Goal: Task Accomplishment & Management: Use online tool/utility

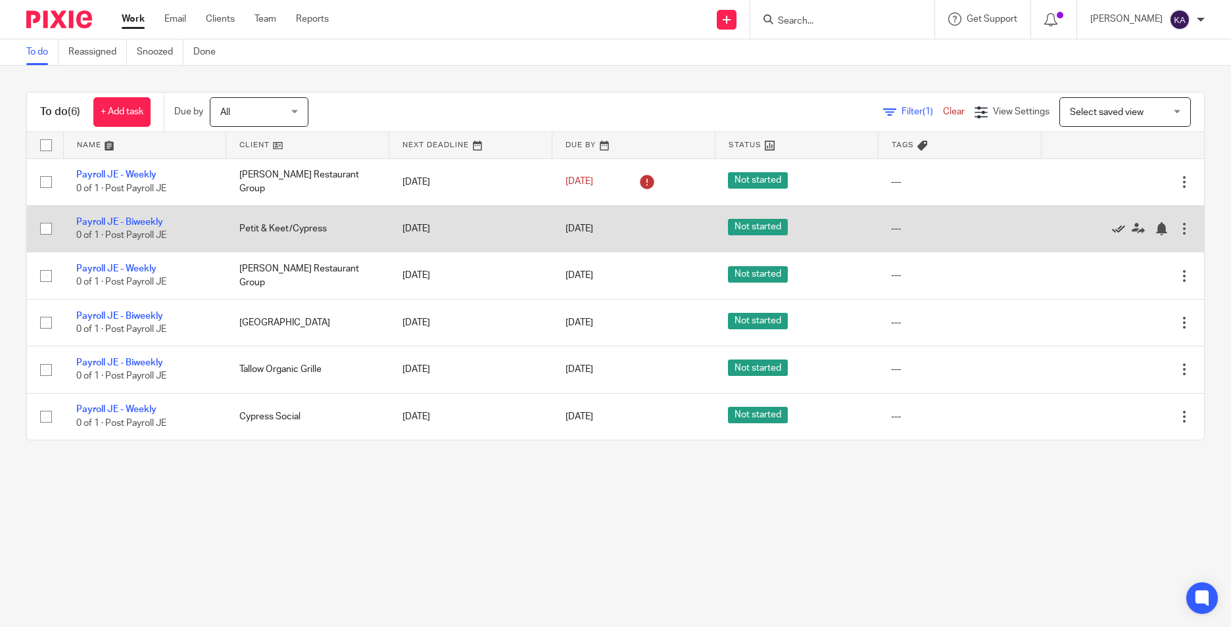
click at [1112, 229] on icon at bounding box center [1118, 228] width 13 height 13
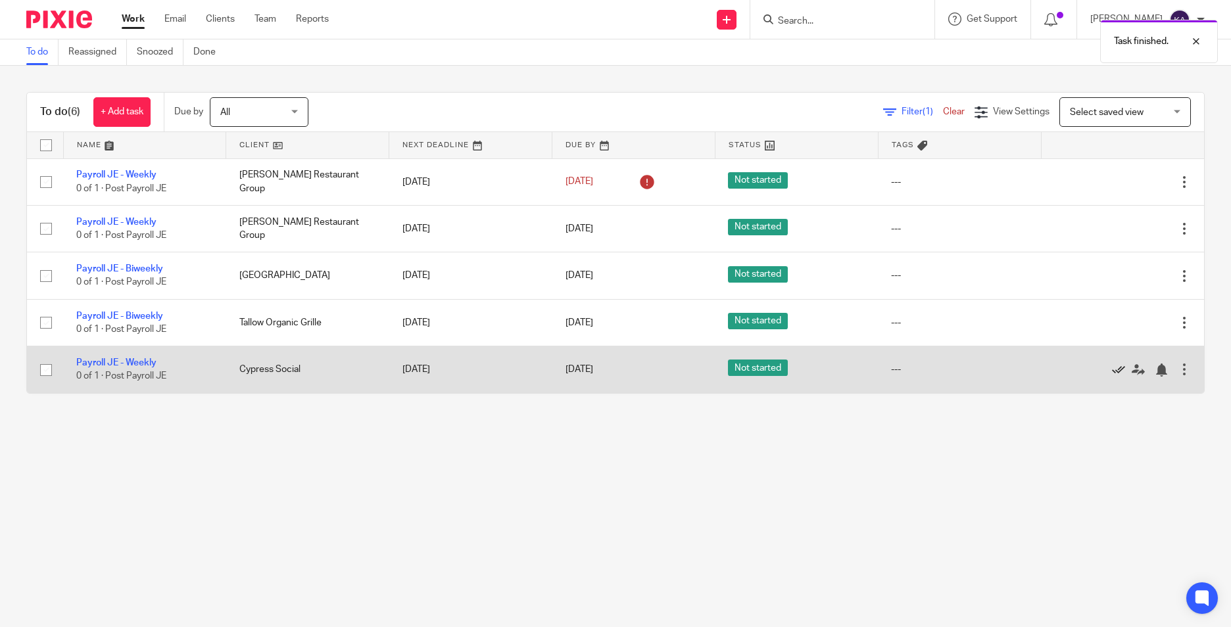
click at [1112, 373] on icon at bounding box center [1118, 370] width 13 height 13
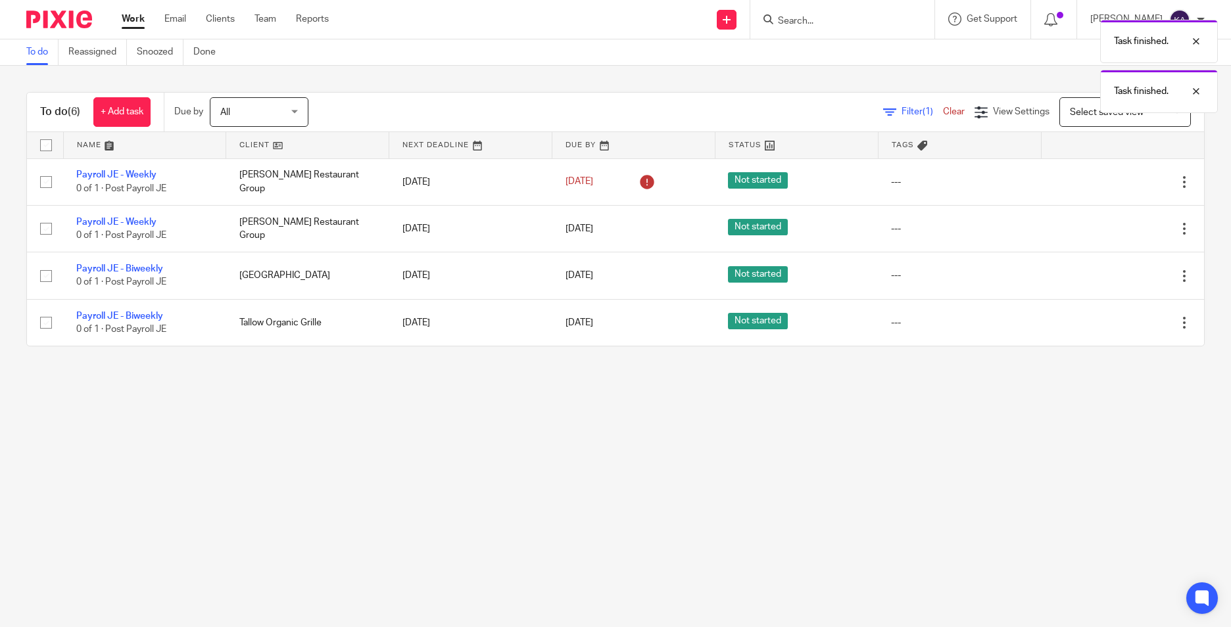
click at [821, 468] on main "To do Reassigned Snoozed Done To do (6) + Add task Due by All All [DATE] [DATE]…" at bounding box center [615, 313] width 1231 height 627
drag, startPoint x: 404, startPoint y: 471, endPoint x: 412, endPoint y: 468, distance: 8.5
click at [404, 469] on main "To do Reassigned Snoozed Done To do (6) + Add task Due by All All [DATE] [DATE]…" at bounding box center [615, 313] width 1231 height 627
click at [445, 424] on main "To do Reassigned Snoozed Done To do (6) + Add task Due by All All [DATE] [DATE]…" at bounding box center [615, 313] width 1231 height 627
click at [460, 431] on main "To do Reassigned Snoozed Done To do (6) + Add task Due by All All [DATE] [DATE]…" at bounding box center [615, 313] width 1231 height 627
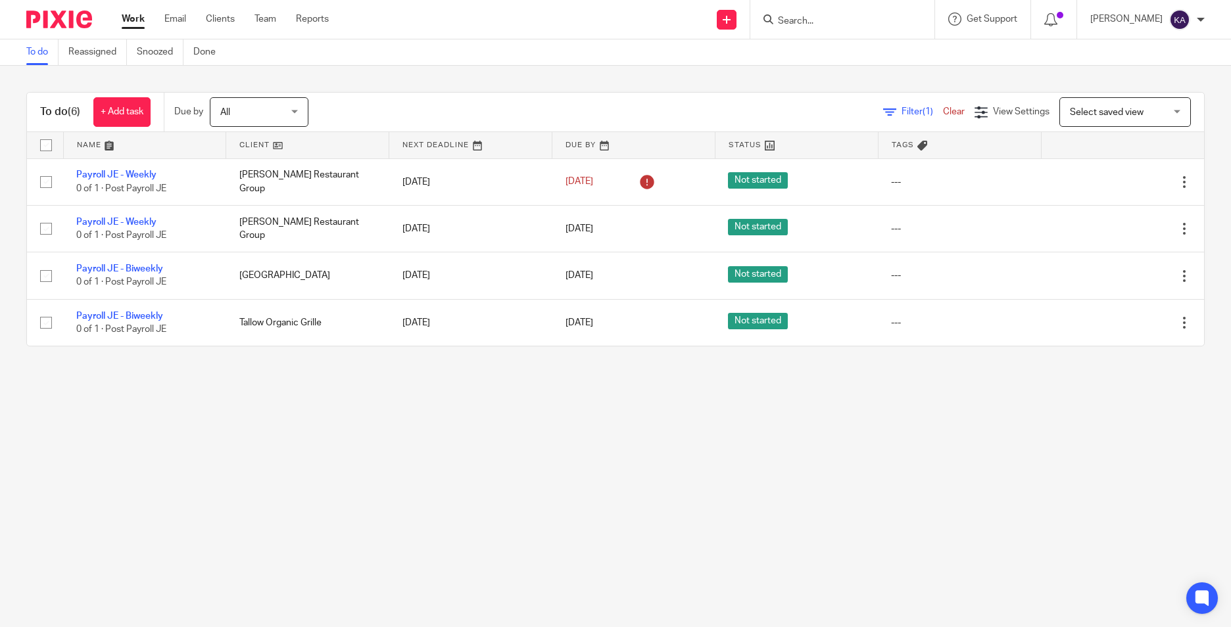
click at [561, 387] on main "To do Reassigned Snoozed Done To do (6) + Add task Due by All All [DATE] [DATE]…" at bounding box center [615, 313] width 1231 height 627
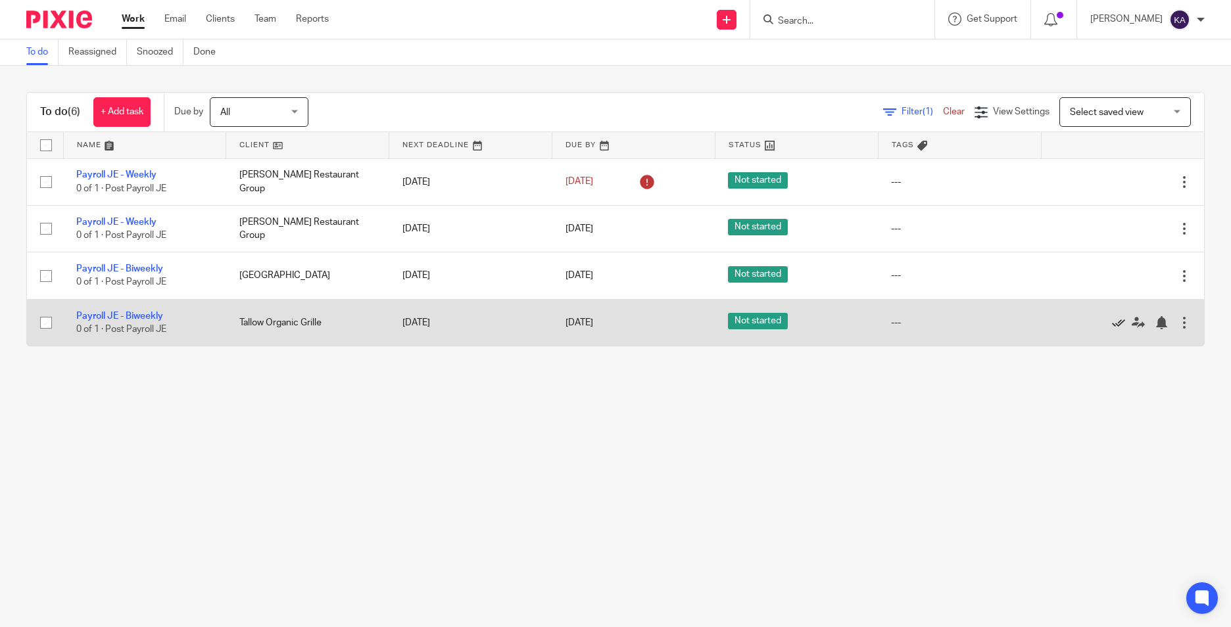
click at [1112, 321] on icon at bounding box center [1118, 322] width 13 height 13
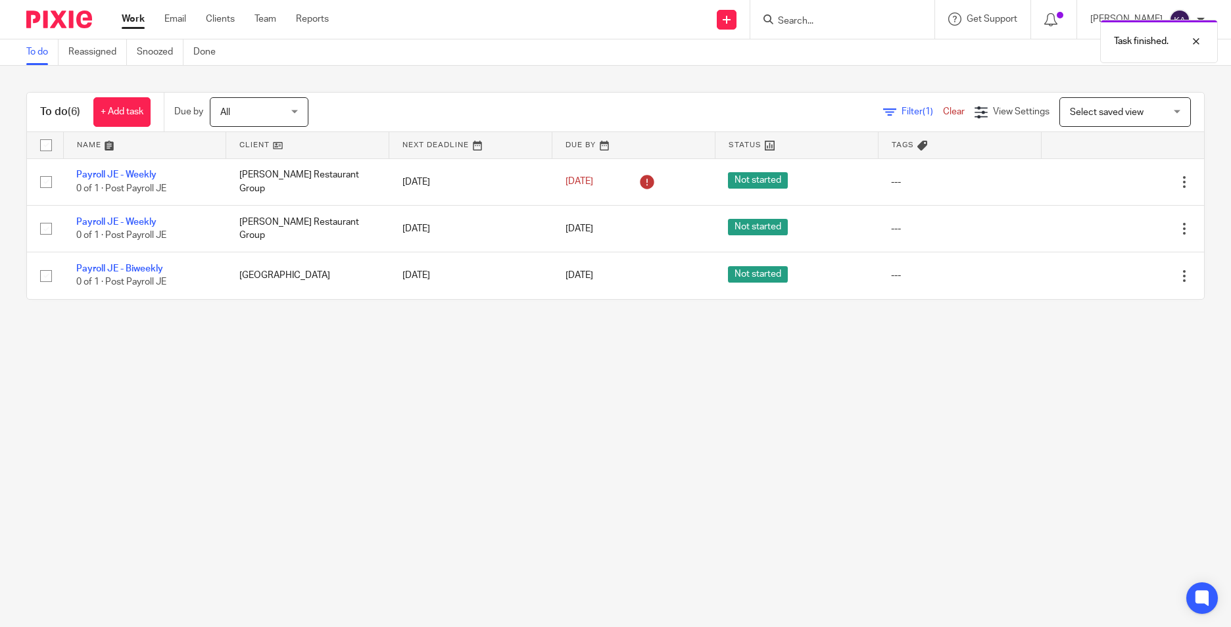
click at [462, 425] on main "To do Reassigned Snoozed Done To do (6) + Add task Due by All All [DATE] [DATE]…" at bounding box center [615, 313] width 1231 height 627
click at [447, 401] on main "To do Reassigned Snoozed Done To do (6) + Add task Due by All All [DATE] [DATE]…" at bounding box center [615, 313] width 1231 height 627
drag, startPoint x: 765, startPoint y: 424, endPoint x: 770, endPoint y: 457, distance: 33.2
click at [765, 424] on main "To do Reassigned Snoozed Done To do (6) + Add task Due by All All [DATE] [DATE]…" at bounding box center [615, 313] width 1231 height 627
click at [247, 437] on main "To do Reassigned Snoozed Done To do (6) + Add task Due by All All [DATE] [DATE]…" at bounding box center [615, 313] width 1231 height 627
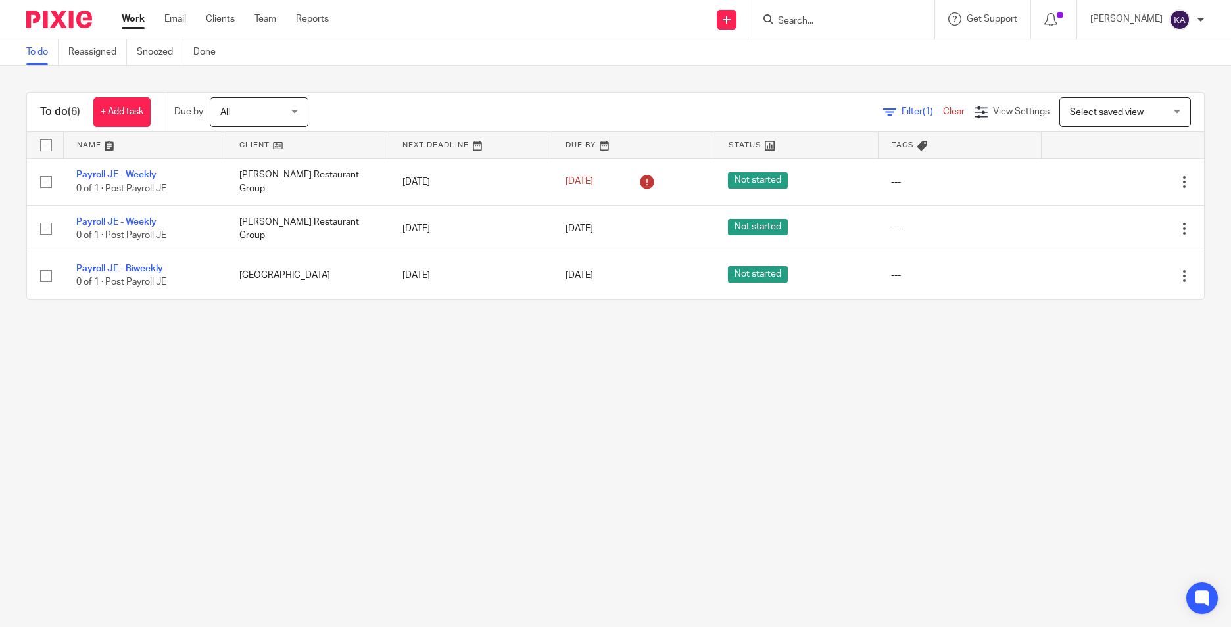
click at [850, 402] on main "To do Reassigned Snoozed Done To do (6) + Add task Due by All All [DATE] [DATE]…" at bounding box center [615, 313] width 1231 height 627
